Goal: Check status: Check status

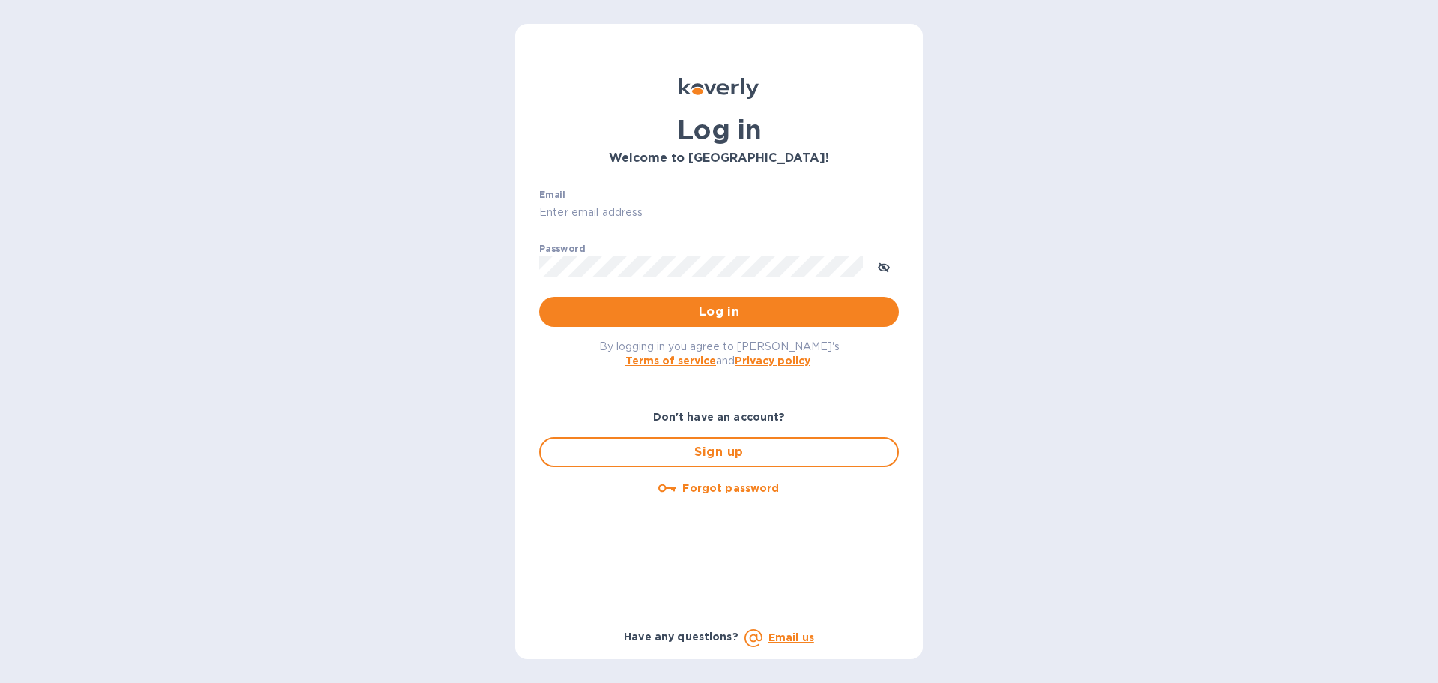
click at [587, 211] on input "Email" at bounding box center [719, 213] width 360 height 22
type input "accounts@customs.direct"
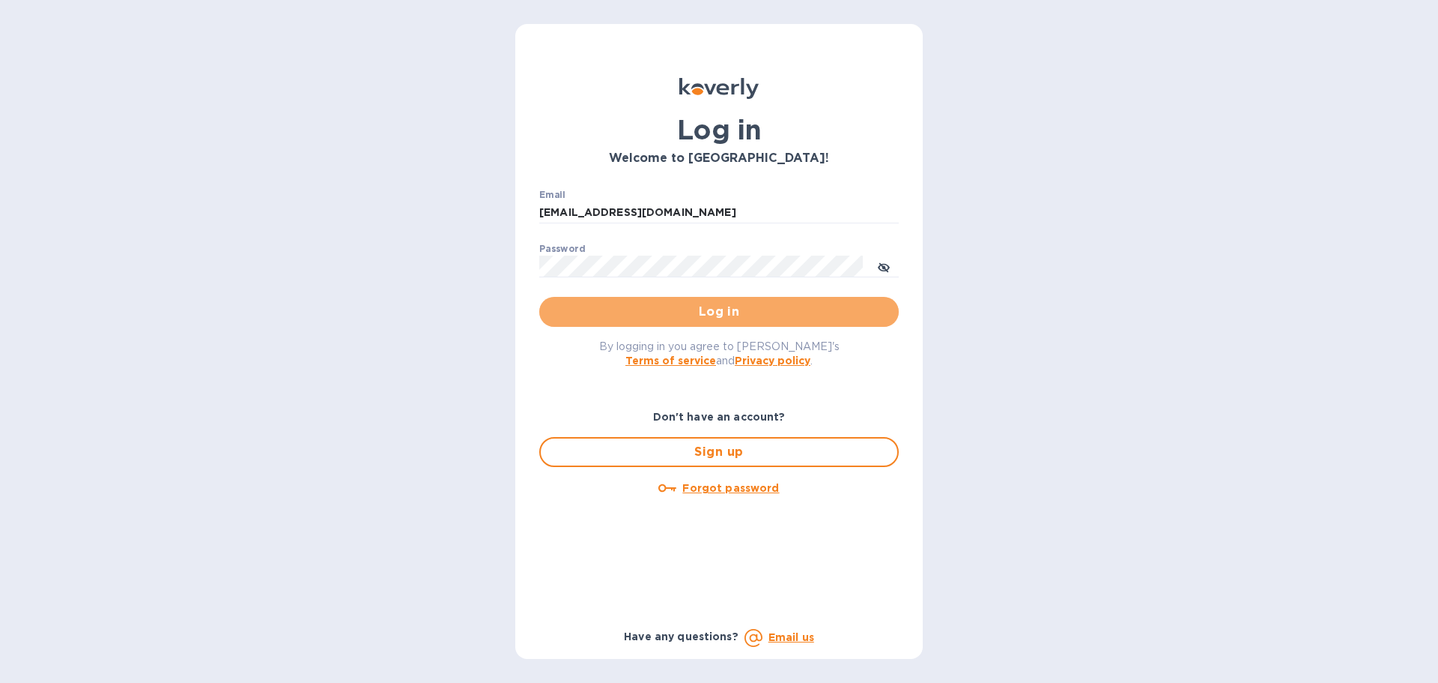
click at [705, 315] on span "Log in" at bounding box center [719, 312] width 336 height 18
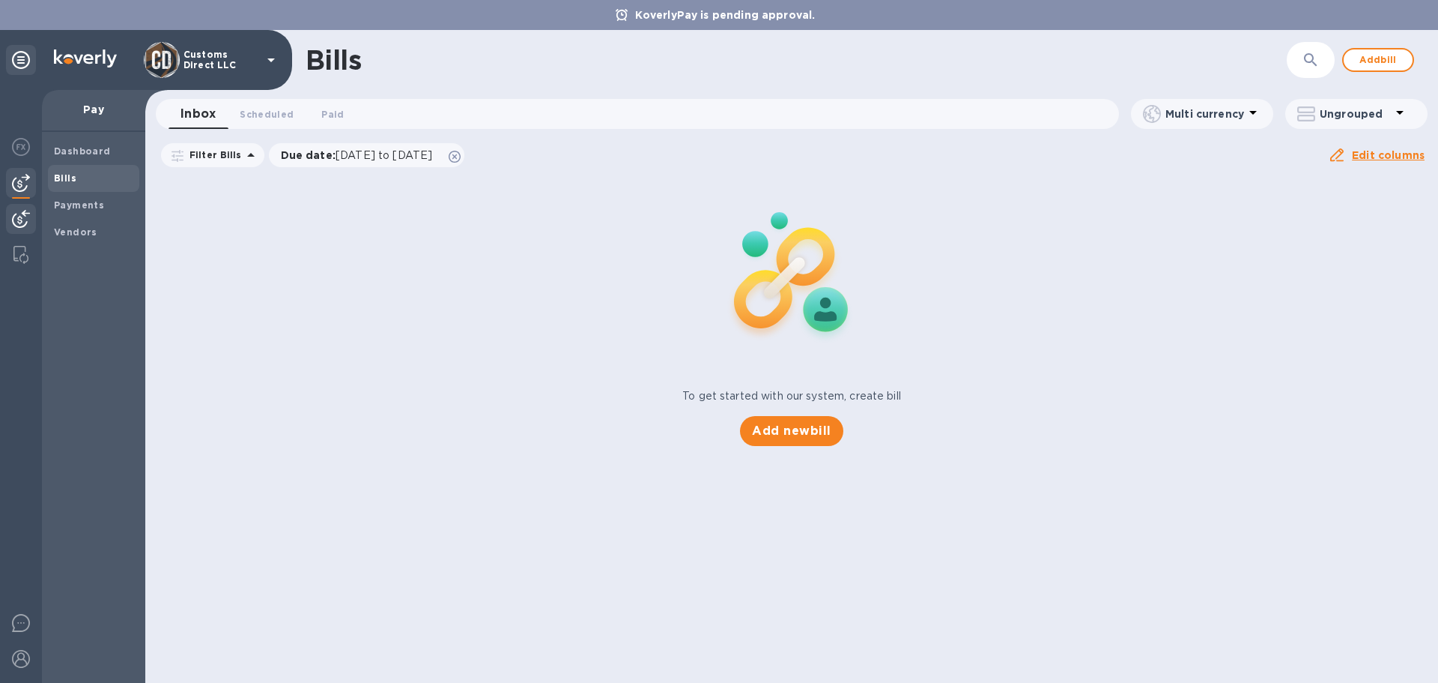
click at [19, 211] on img at bounding box center [21, 219] width 18 height 18
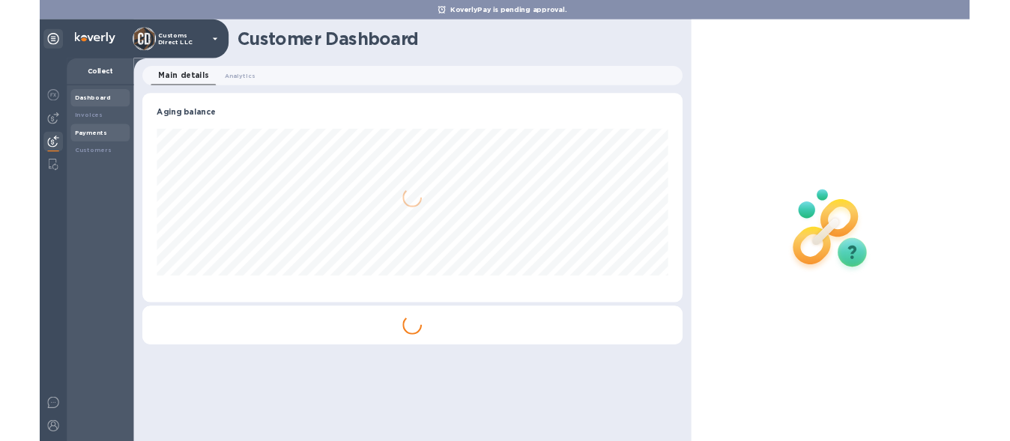
scroll to position [324, 835]
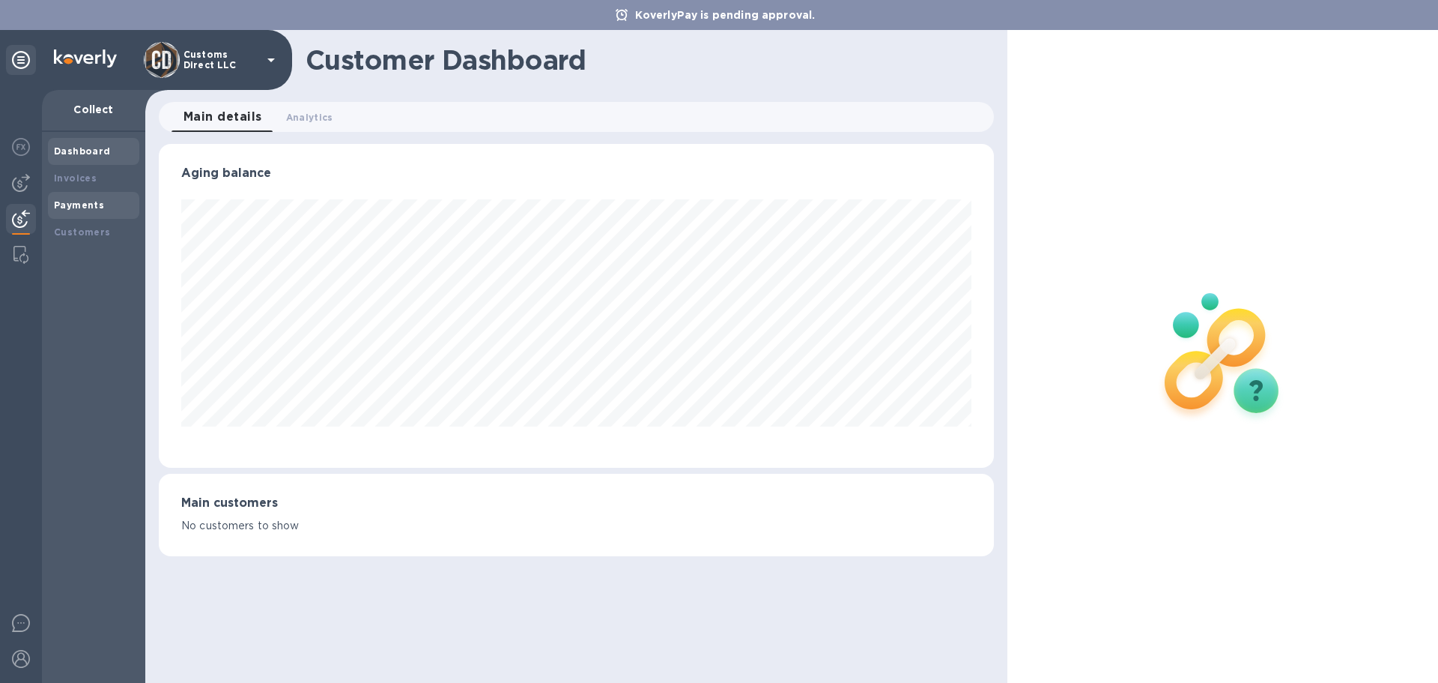
click at [67, 201] on b "Payments" at bounding box center [79, 204] width 50 height 11
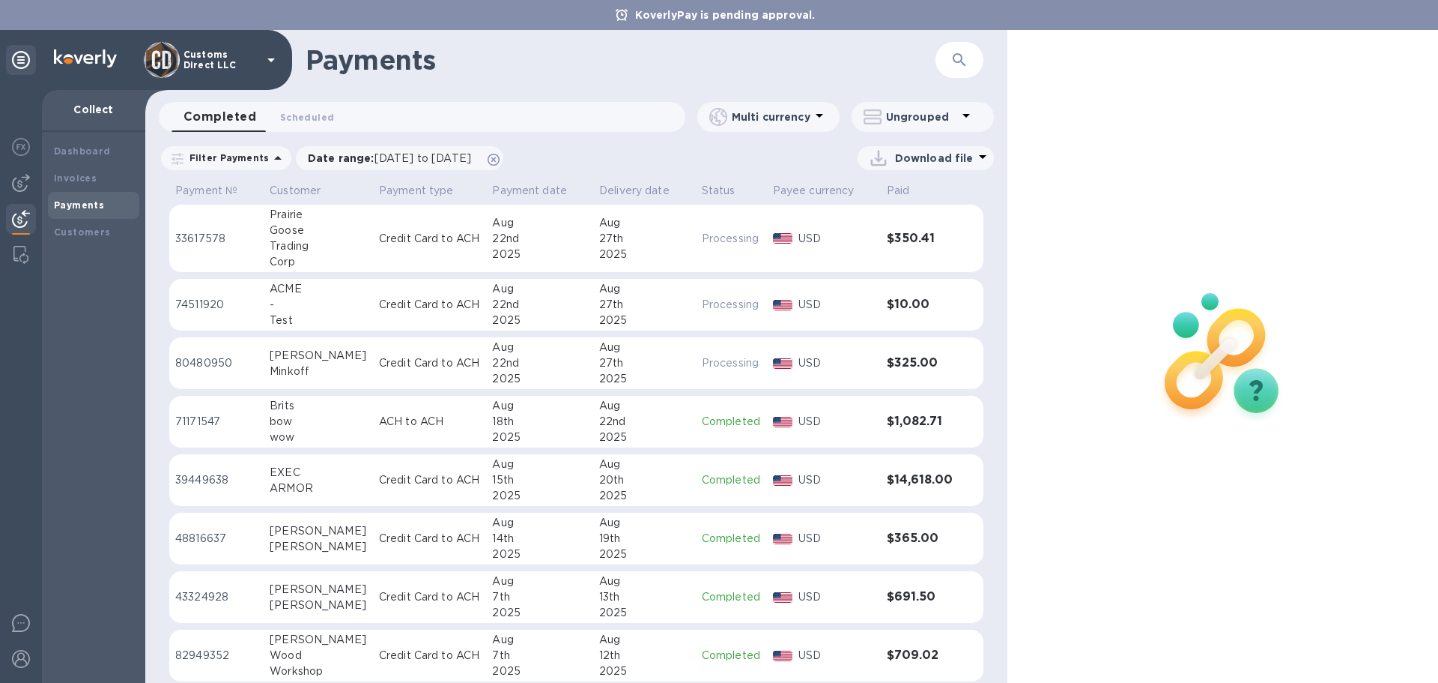
click at [388, 237] on p "Credit Card to ACH" at bounding box center [429, 239] width 101 height 16
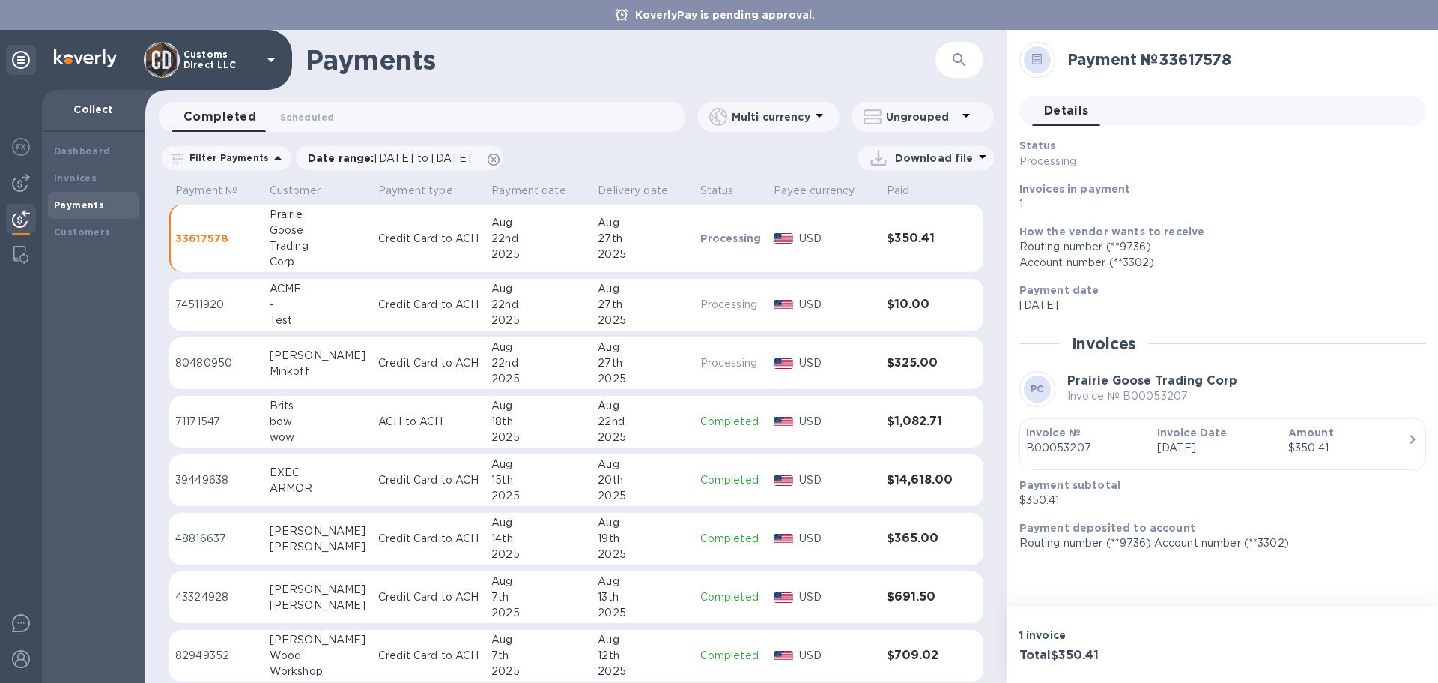
click at [438, 288] on td "Credit Card to ACH" at bounding box center [428, 305] width 113 height 52
